Goal: Task Accomplishment & Management: Manage account settings

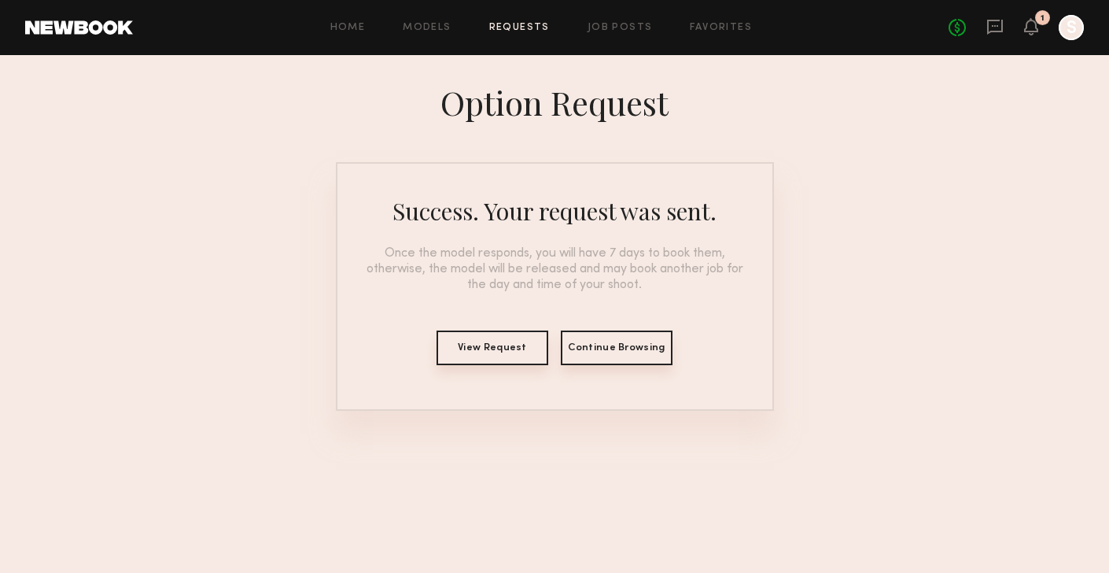
click at [495, 345] on button "View Request" at bounding box center [493, 347] width 112 height 35
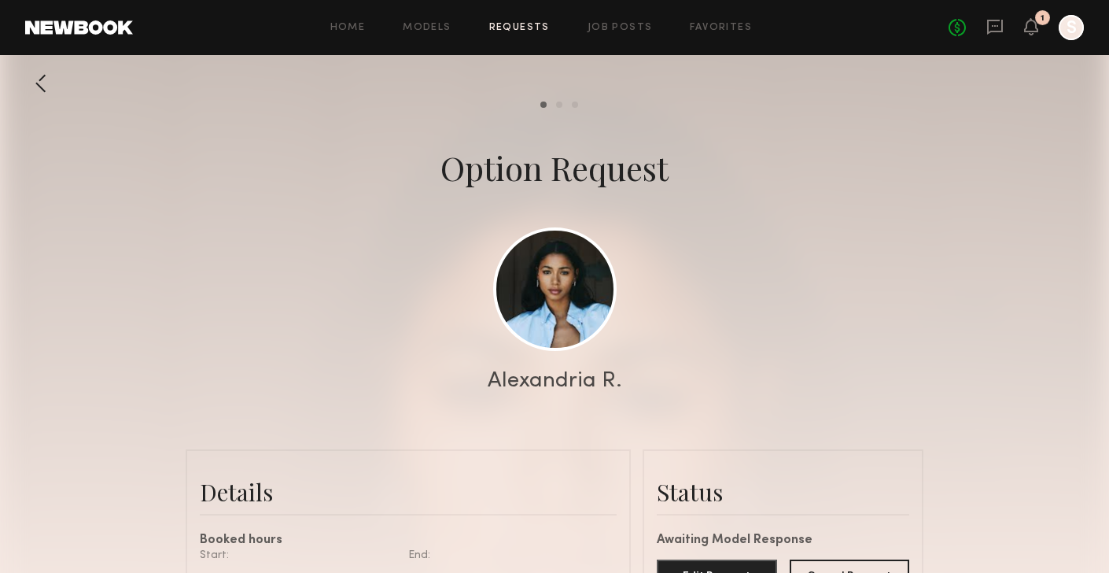
click at [41, 77] on div at bounding box center [40, 83] width 31 height 31
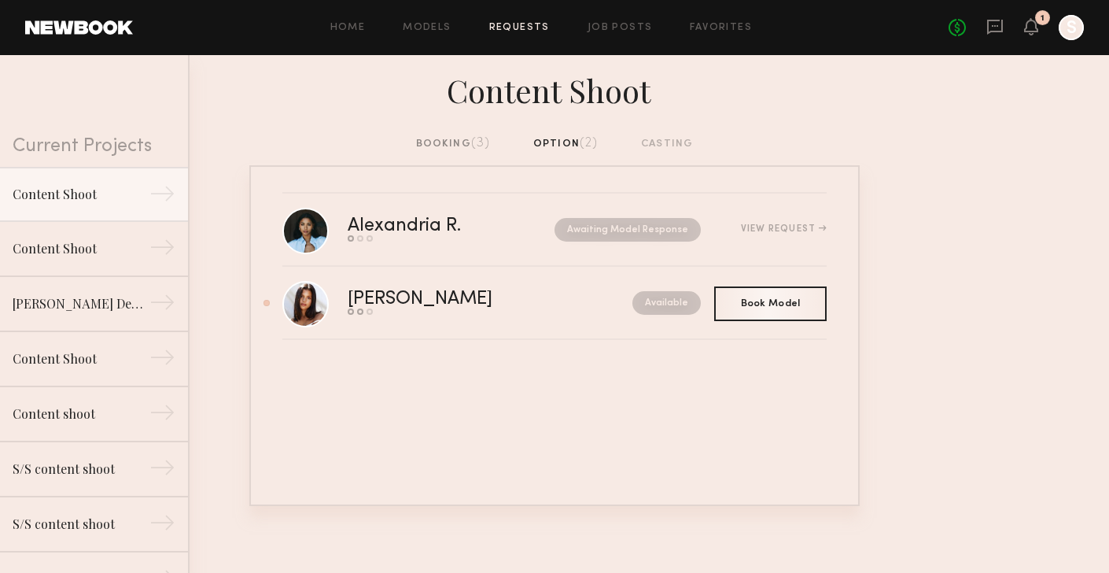
click at [481, 138] on span "(3)" at bounding box center [481, 143] width 20 height 13
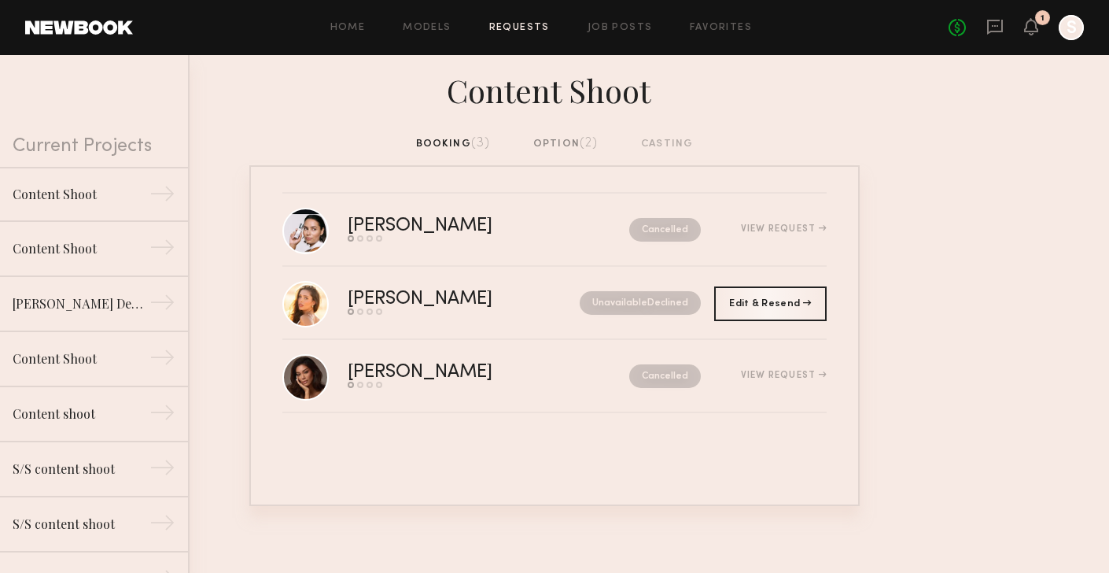
click at [555, 139] on div "option (2)" at bounding box center [565, 143] width 65 height 17
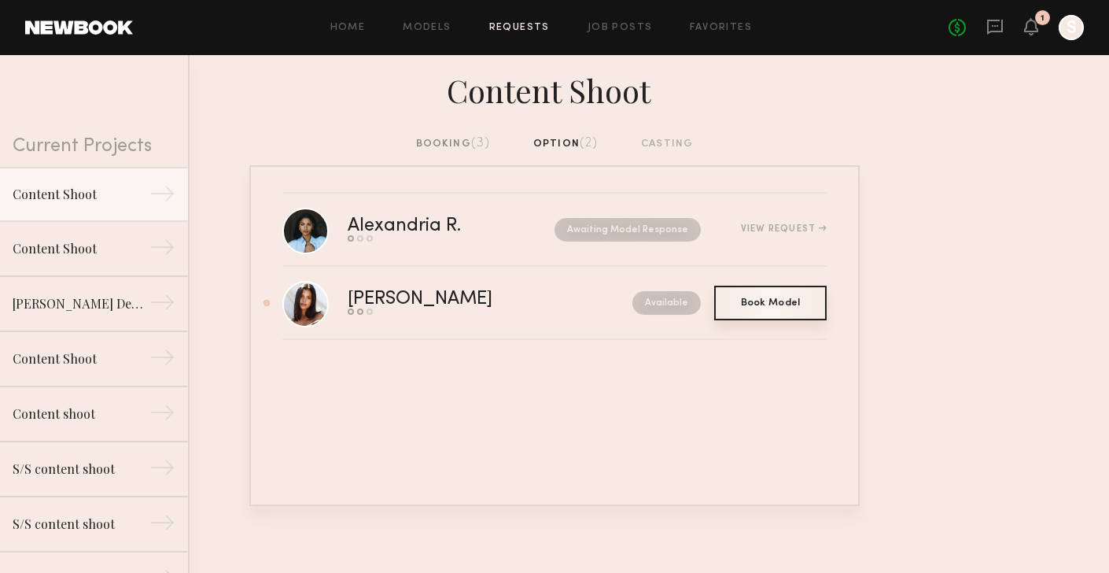
click at [794, 299] on span "Book Model" at bounding box center [771, 302] width 60 height 9
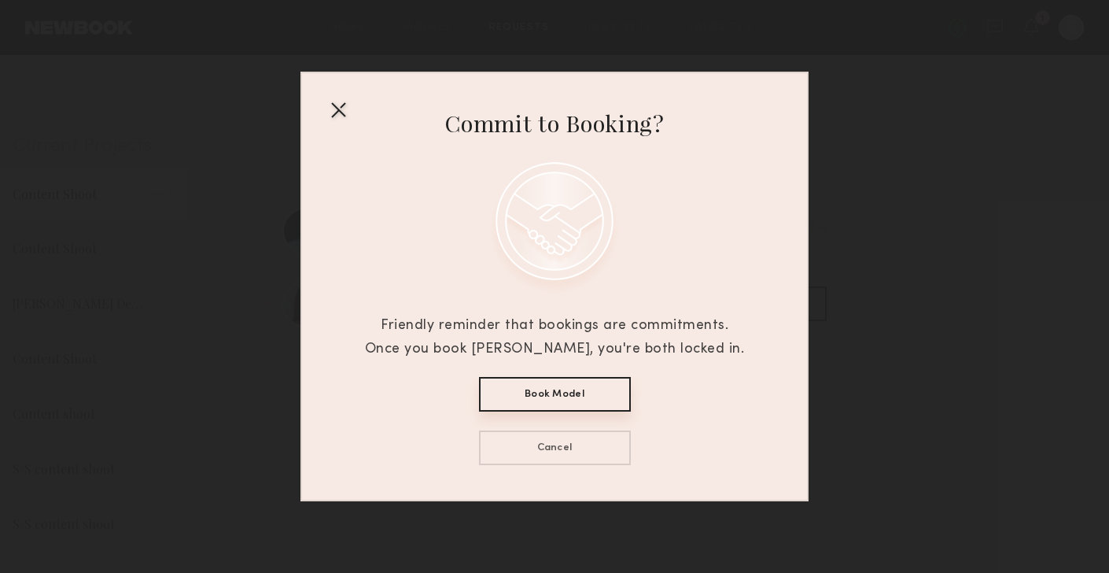
click at [336, 110] on div at bounding box center [338, 109] width 25 height 25
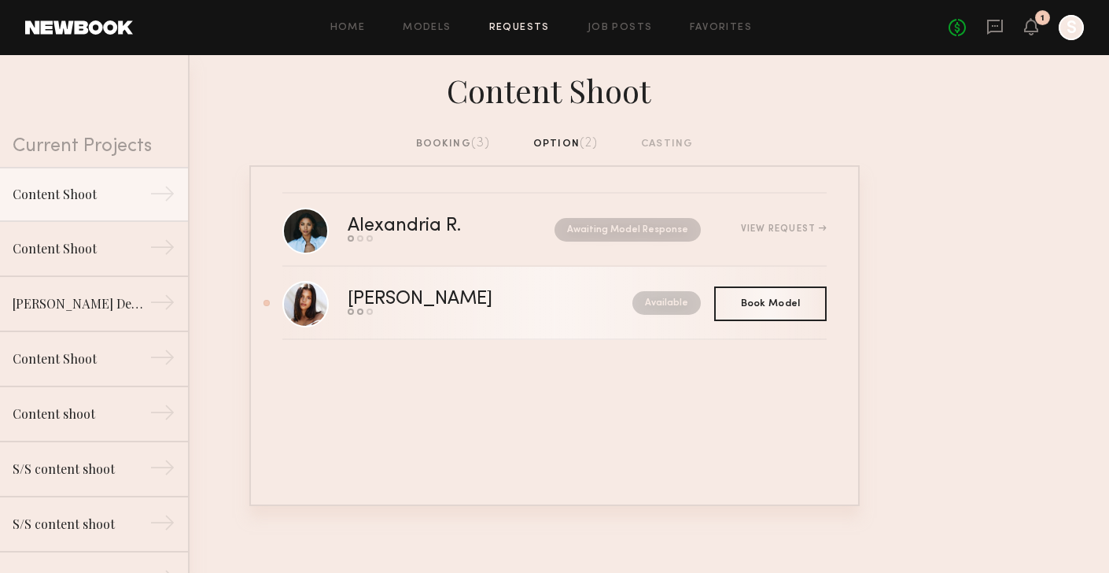
click at [507, 303] on div "[PERSON_NAME]" at bounding box center [455, 299] width 215 height 18
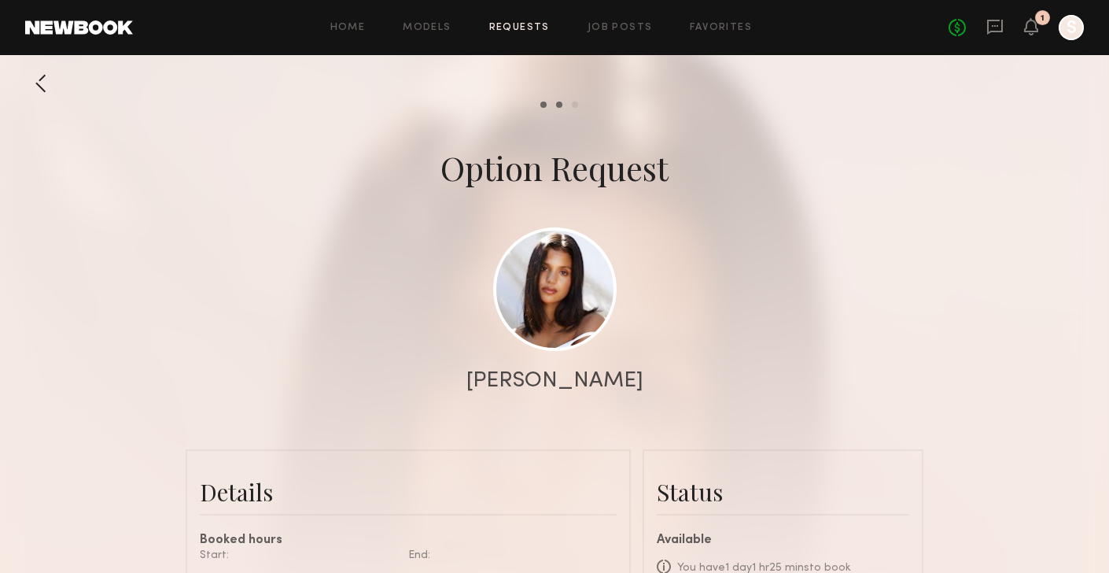
scroll to position [422, 0]
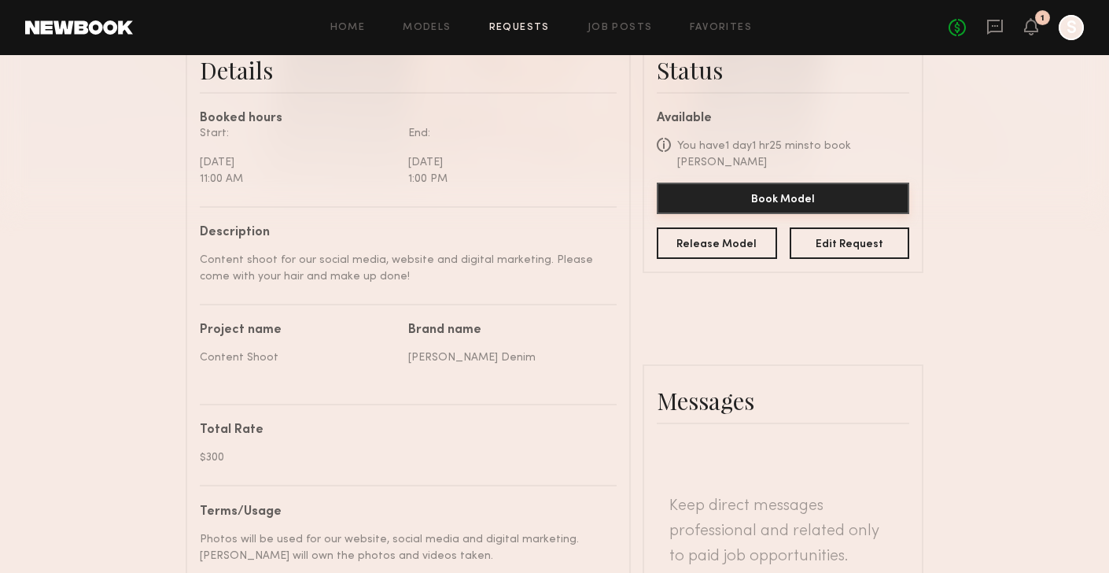
click at [798, 182] on button "Book Model" at bounding box center [783, 197] width 252 height 31
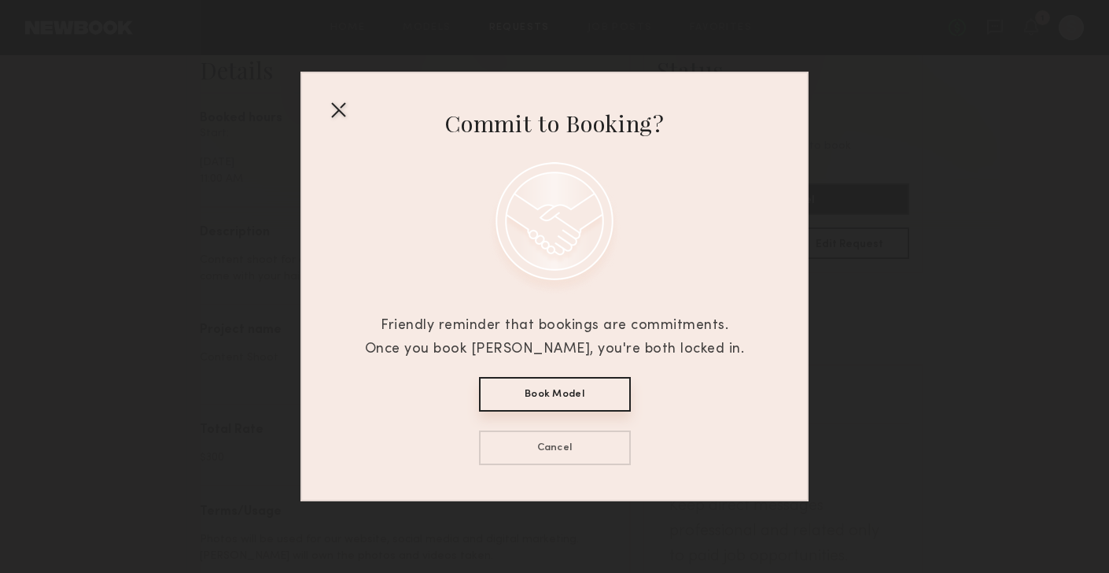
click at [524, 386] on button "Book Model" at bounding box center [555, 394] width 152 height 35
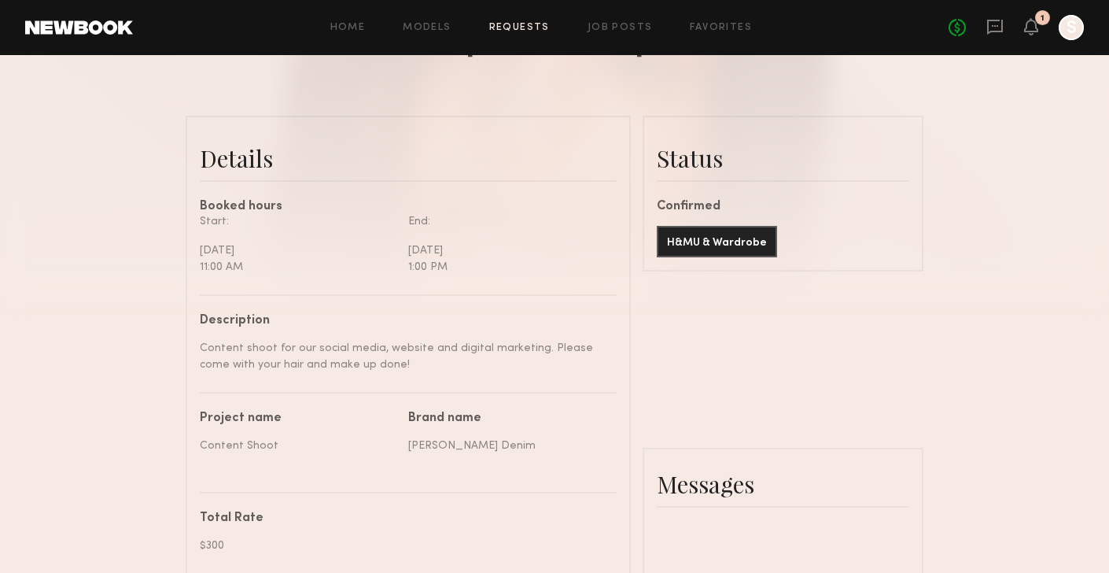
scroll to position [317, 0]
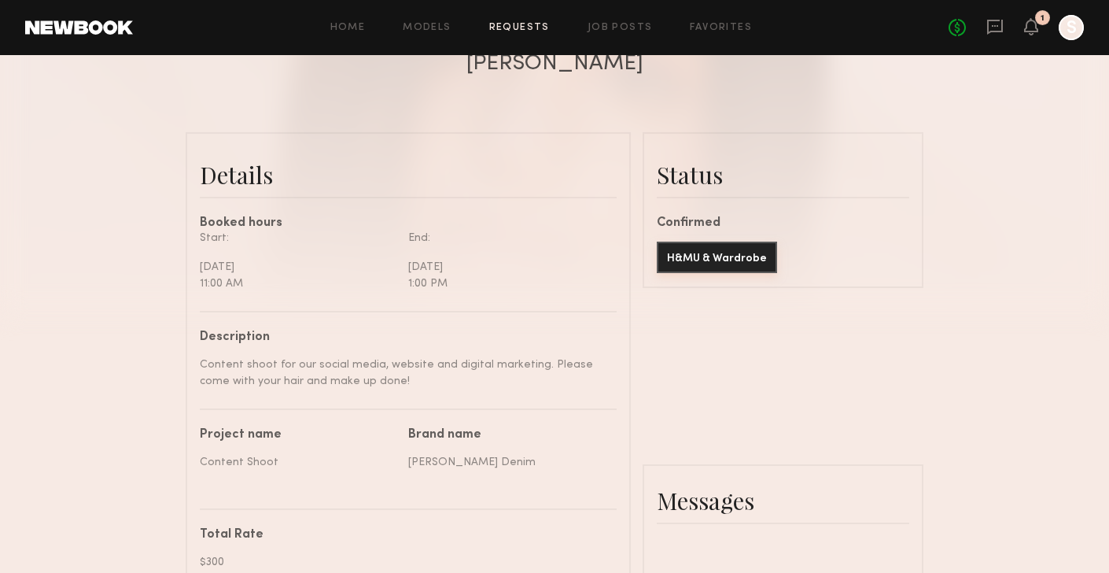
click at [709, 255] on button "H&MU & Wardrobe" at bounding box center [717, 256] width 120 height 31
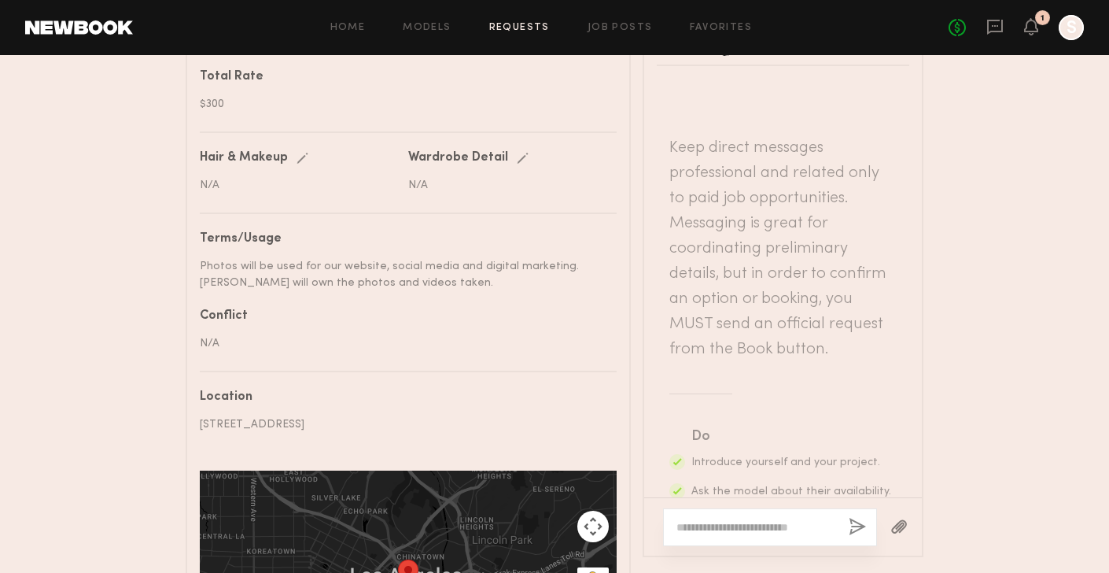
scroll to position [806, 0]
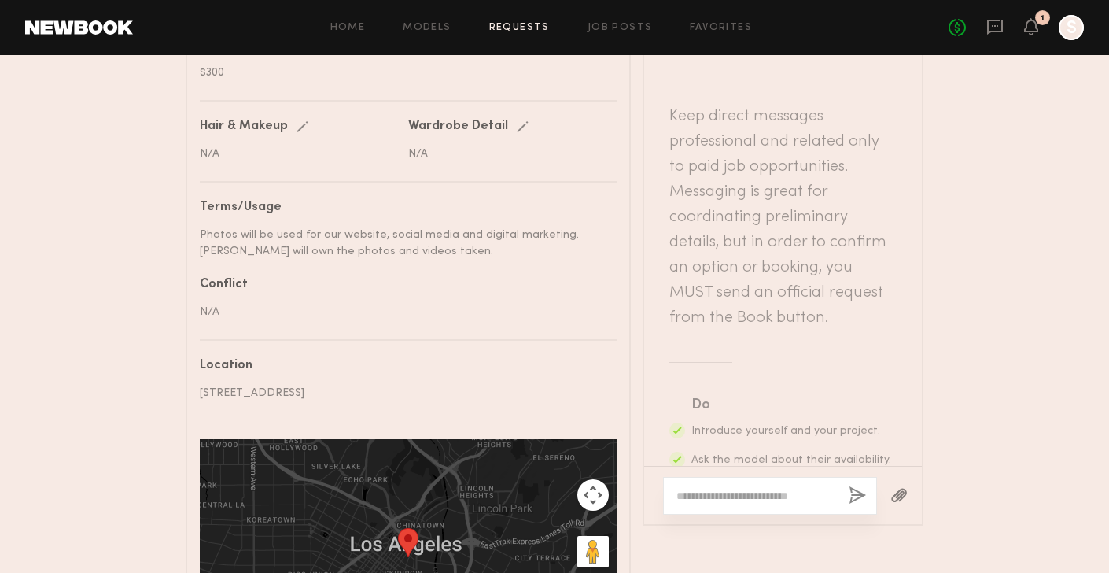
click at [732, 466] on div at bounding box center [783, 495] width 278 height 58
click at [731, 488] on textarea at bounding box center [756, 496] width 160 height 16
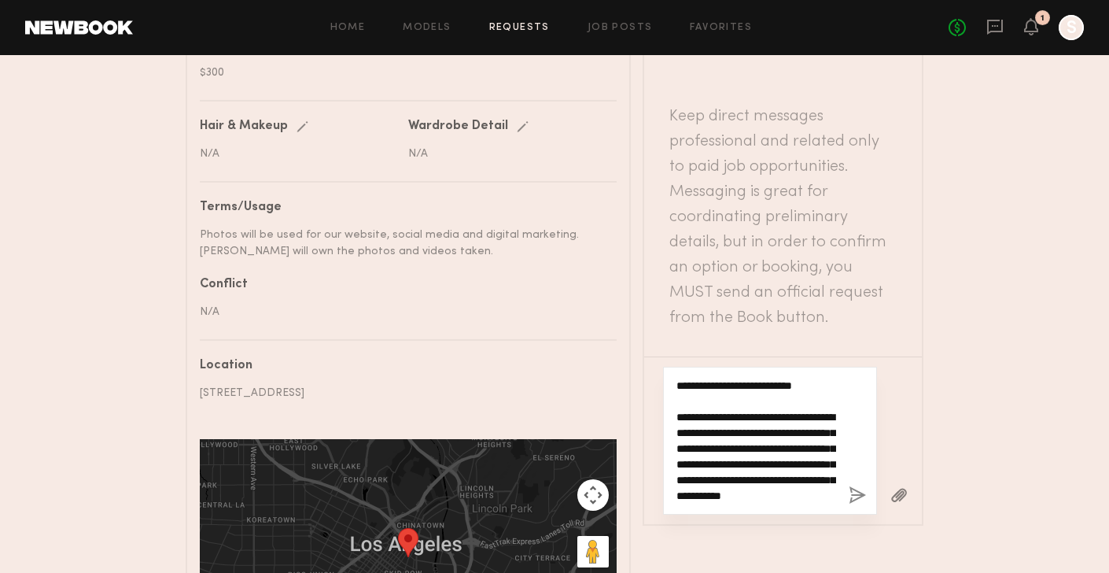
scroll to position [76, 0]
type textarea "**********"
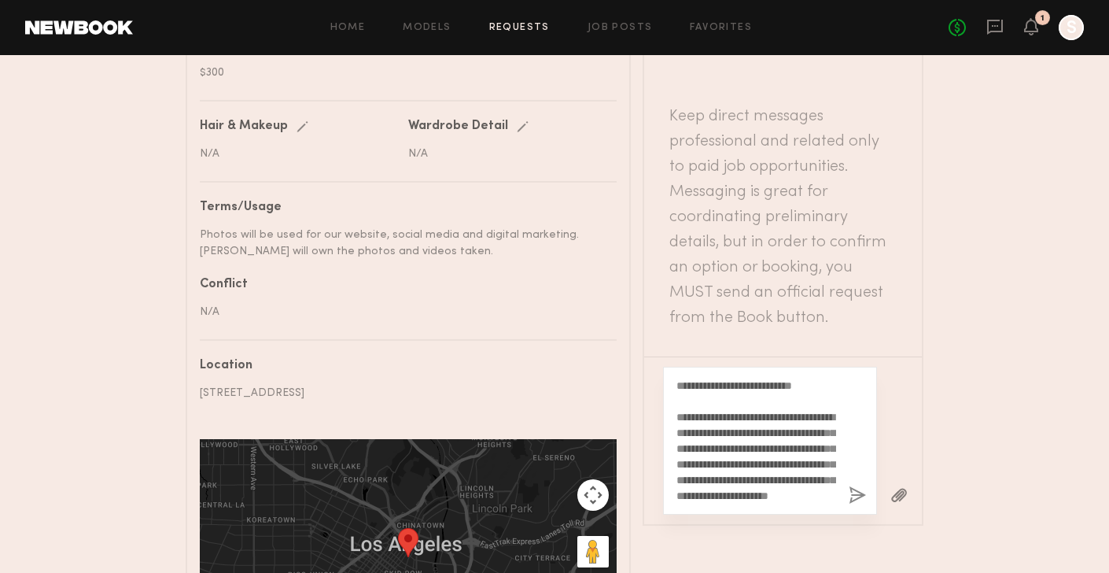
click at [852, 486] on button "button" at bounding box center [857, 496] width 17 height 20
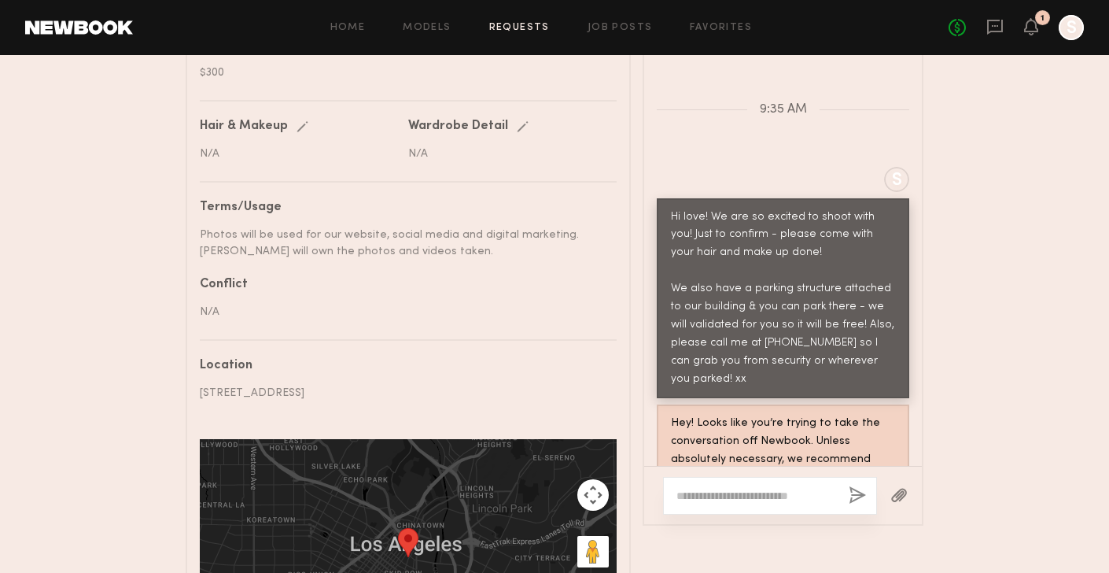
scroll to position [728, 0]
click at [734, 488] on textarea at bounding box center [756, 496] width 160 height 16
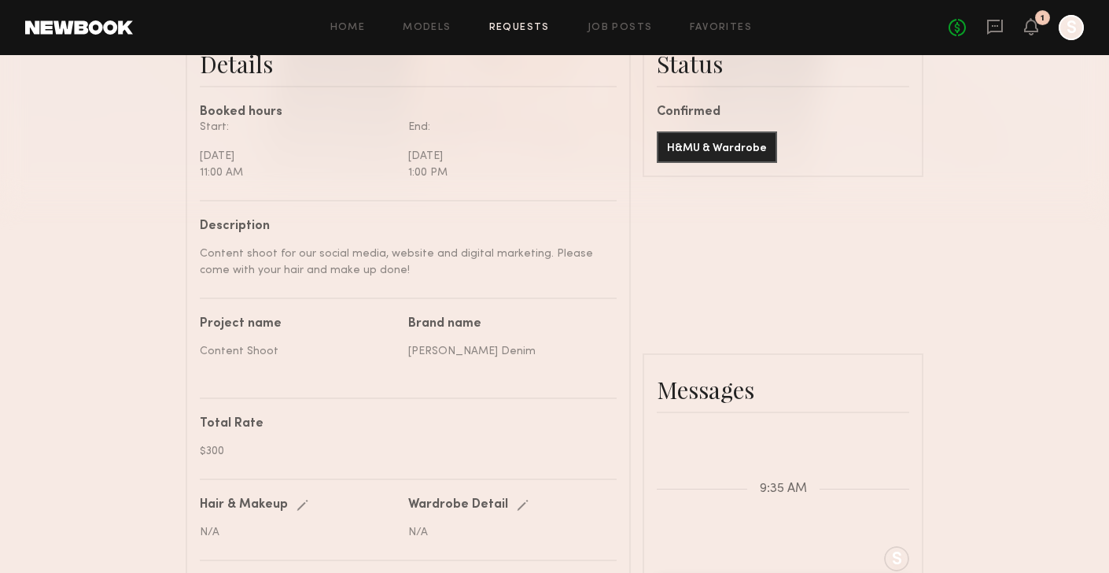
scroll to position [639, 0]
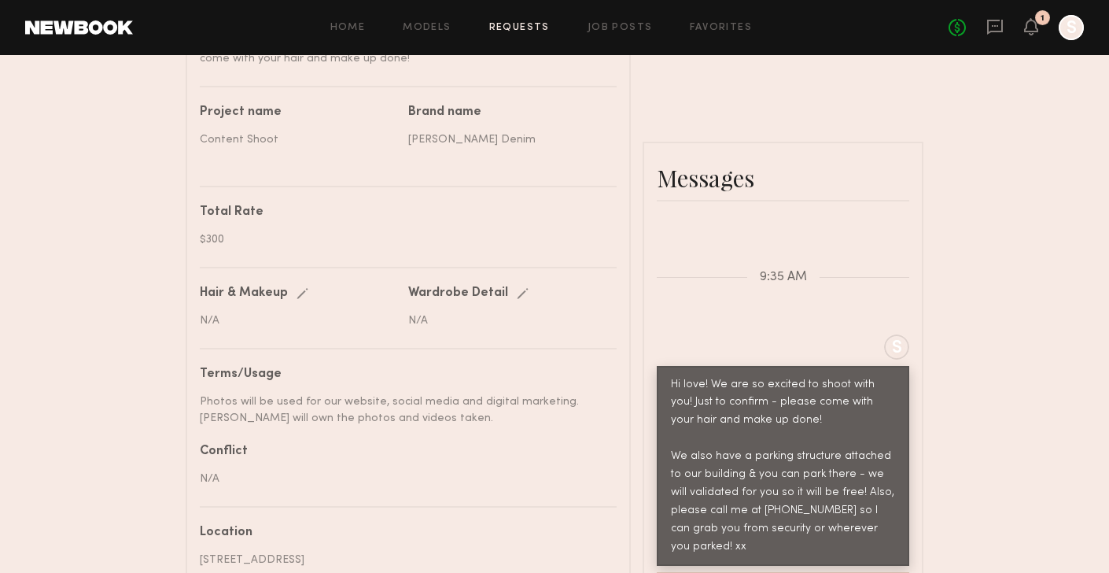
type textarea "**********"
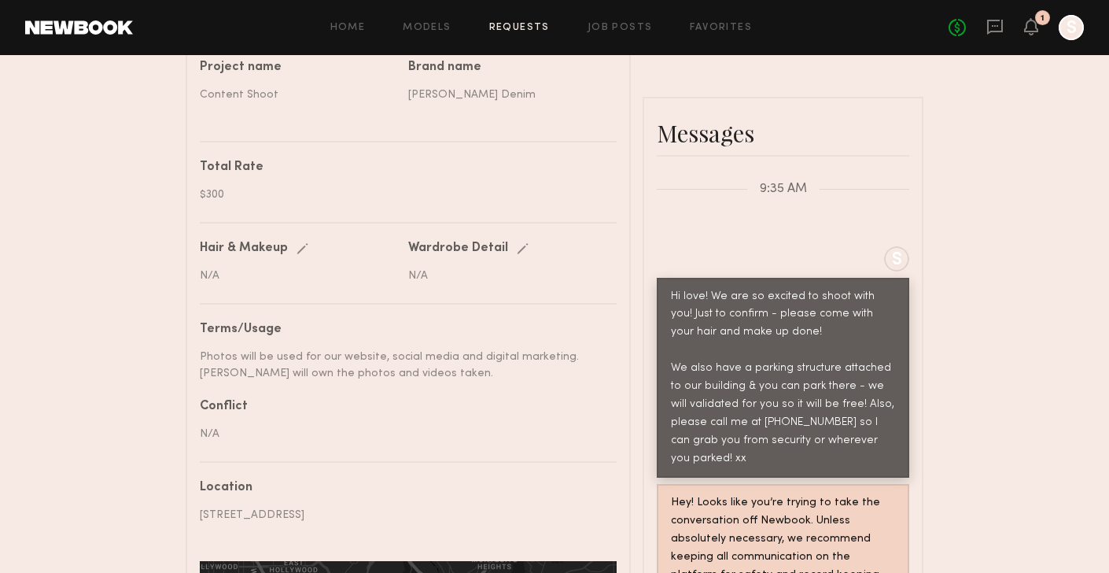
scroll to position [682, 0]
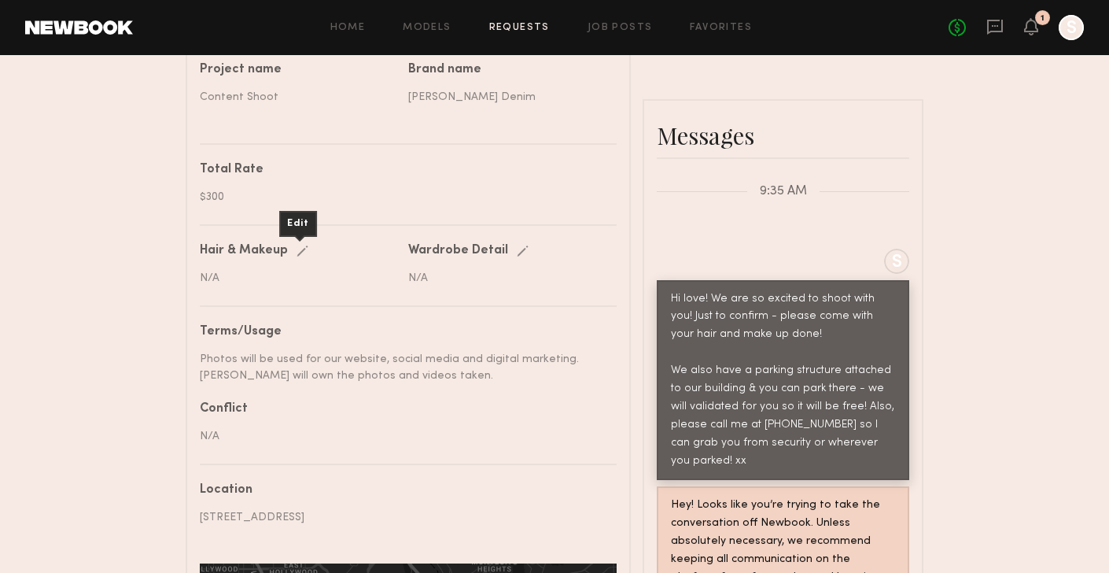
click at [301, 250] on div "Edit" at bounding box center [306, 251] width 18 height 12
click at [310, 272] on input "text" at bounding box center [300, 278] width 200 height 15
type input "**********"
click at [330, 249] on div "save" at bounding box center [317, 251] width 40 height 12
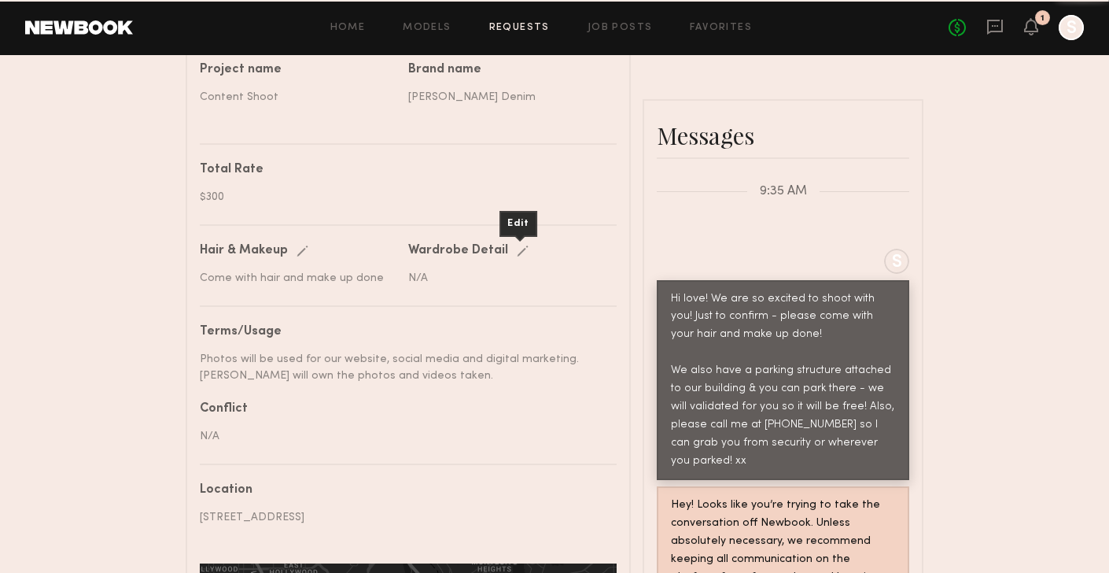
click at [517, 251] on div "Edit" at bounding box center [526, 251] width 18 height 12
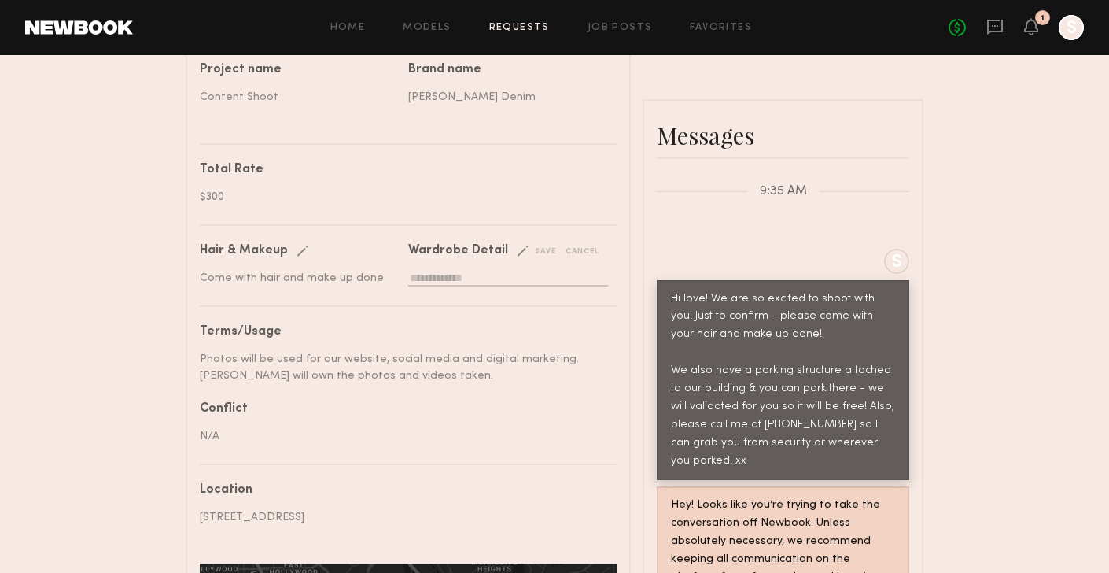
click at [501, 279] on input "text" at bounding box center [508, 278] width 200 height 15
type input "**********"
click at [536, 255] on div "save" at bounding box center [537, 251] width 40 height 12
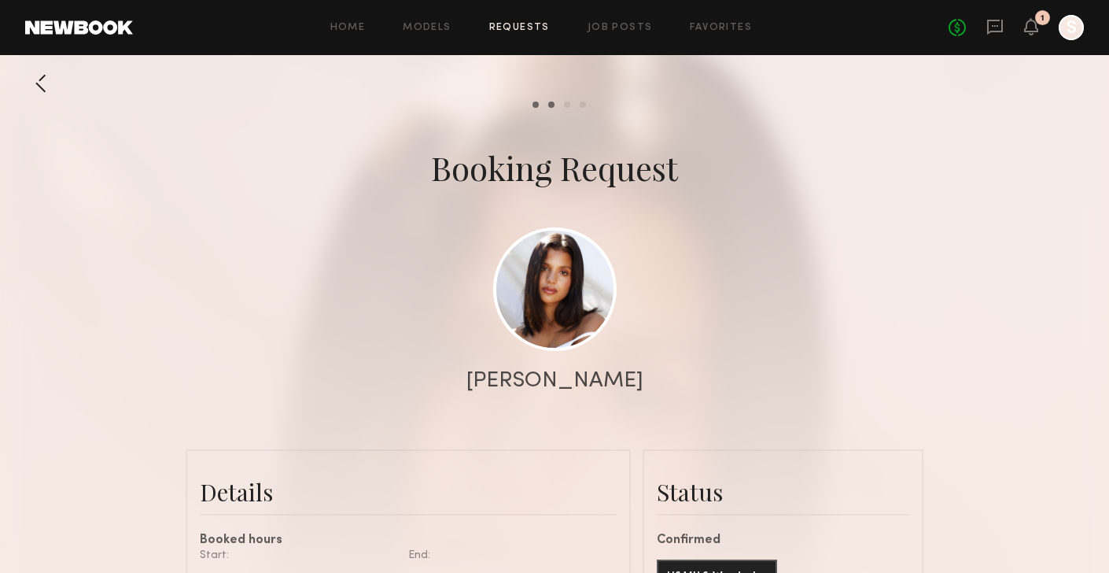
scroll to position [0, 0]
click at [517, 23] on link "Requests" at bounding box center [519, 28] width 61 height 10
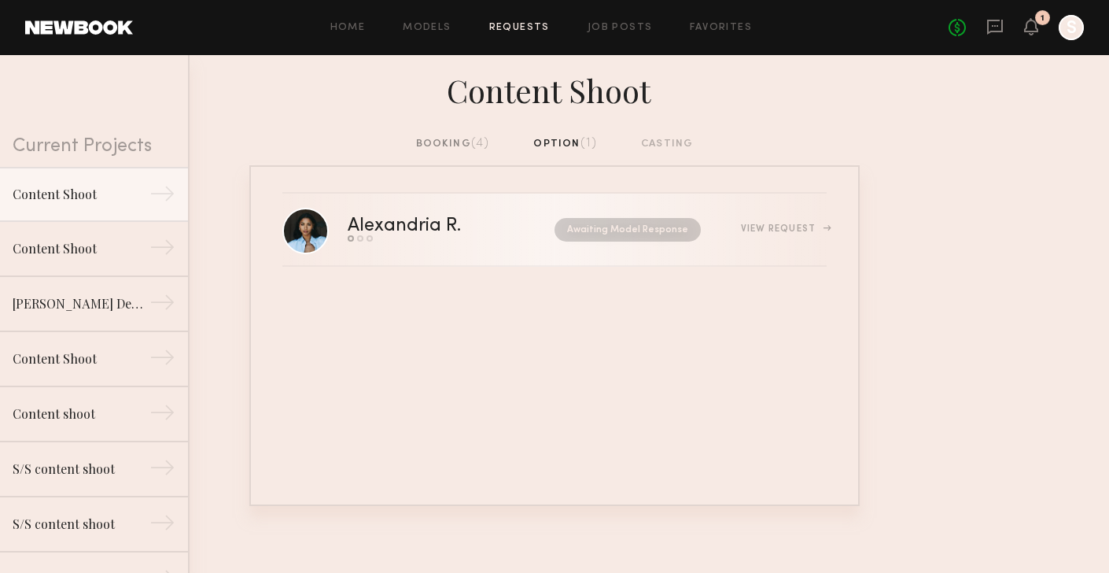
click at [815, 230] on div "View Request" at bounding box center [784, 228] width 86 height 9
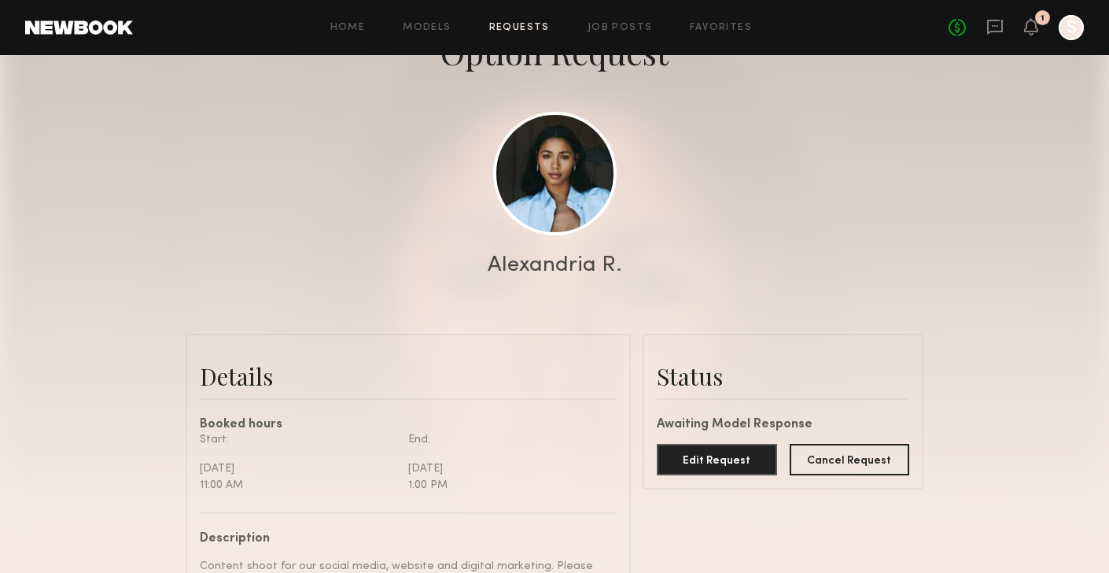
scroll to position [133, 0]
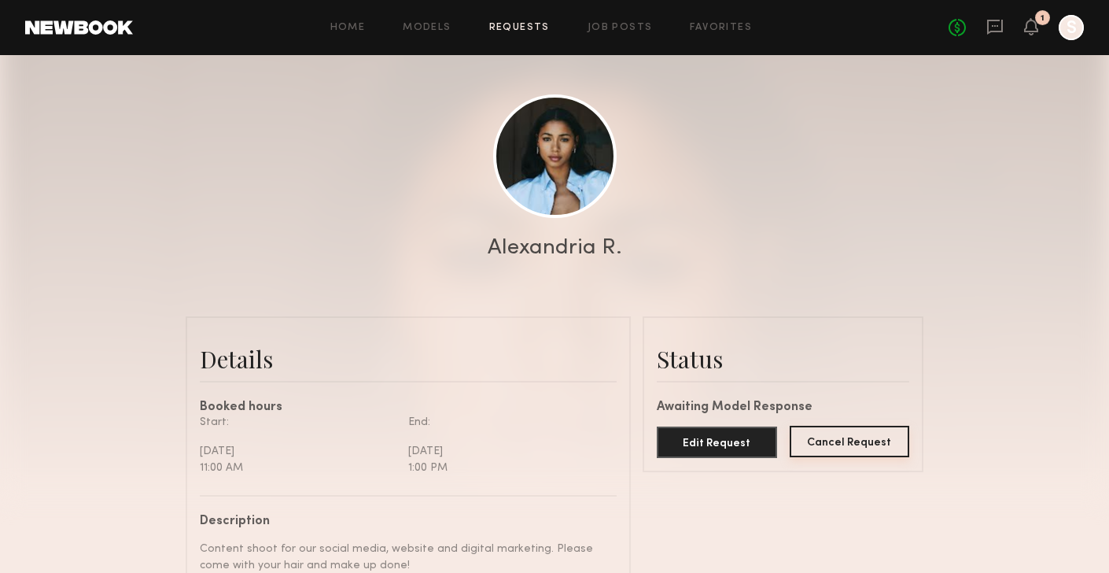
click at [830, 445] on button "Cancel Request" at bounding box center [850, 440] width 120 height 31
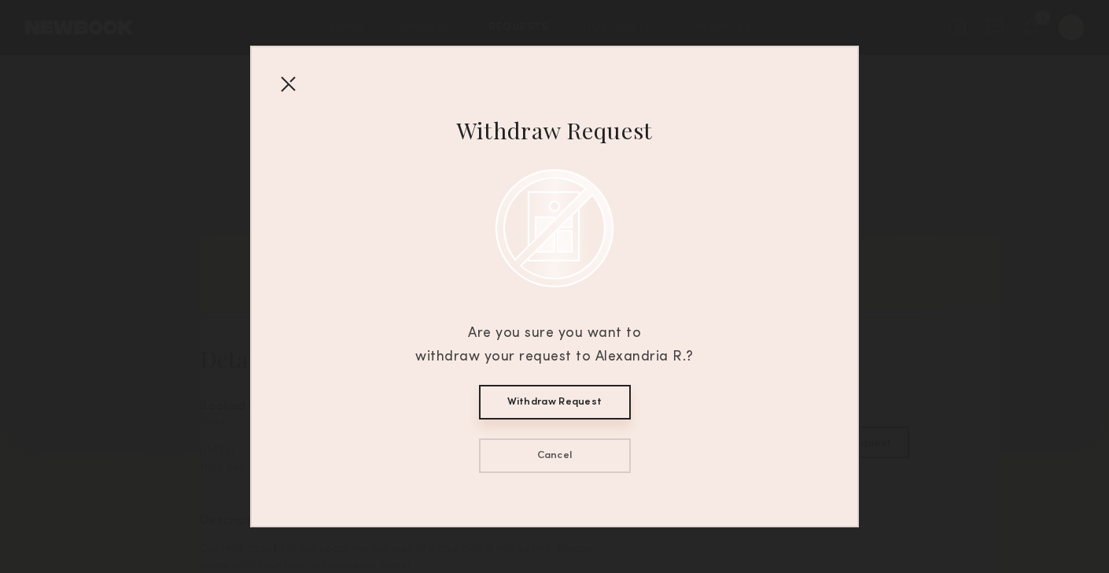
click at [581, 400] on button "Withdraw Request" at bounding box center [555, 402] width 152 height 35
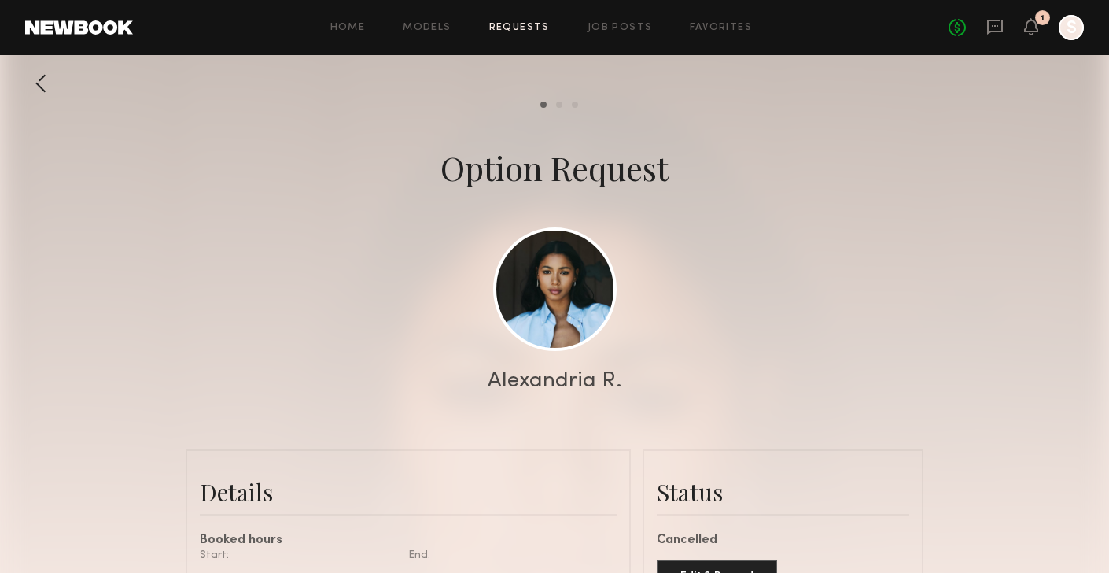
scroll to position [0, 0]
click at [112, 34] on link at bounding box center [79, 27] width 108 height 14
